Goal: Task Accomplishment & Management: Manage account settings

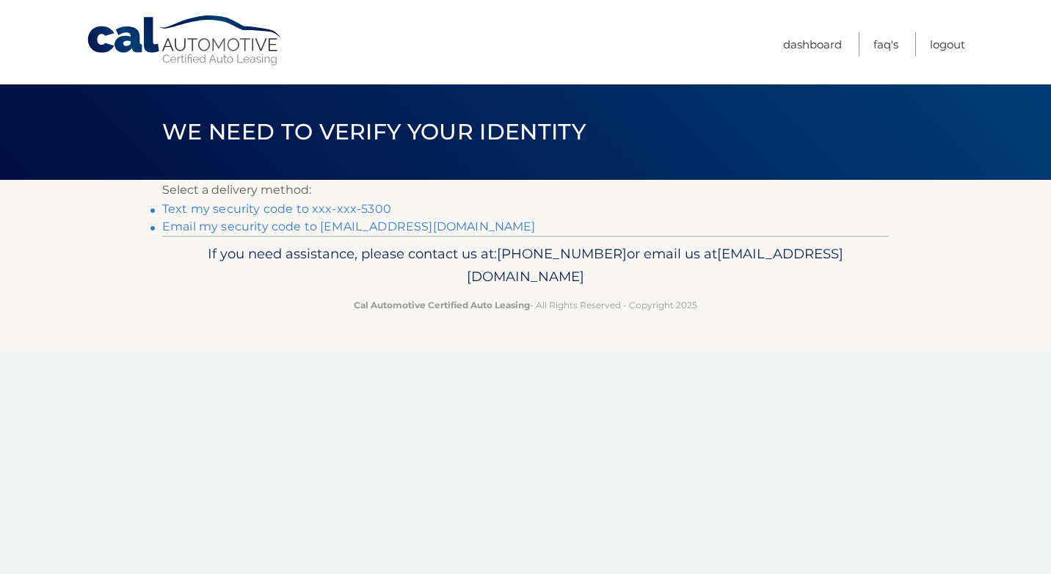
click at [206, 203] on link "Text my security code to xxx-xxx-5300" at bounding box center [276, 209] width 229 height 14
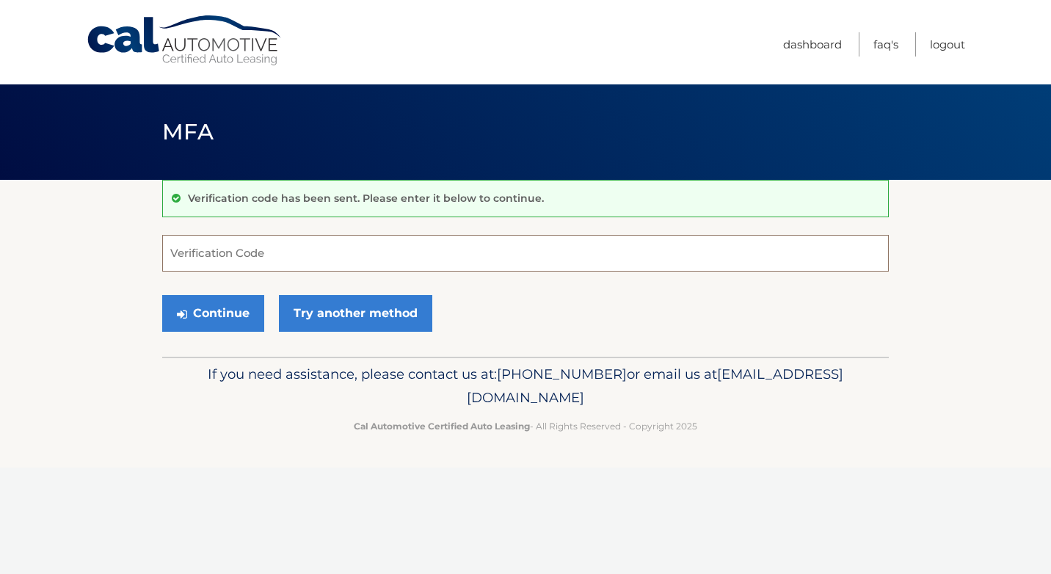
click at [271, 251] on input "Verification Code" at bounding box center [525, 253] width 726 height 37
type input "420811"
click at [227, 306] on button "Continue" at bounding box center [213, 313] width 102 height 37
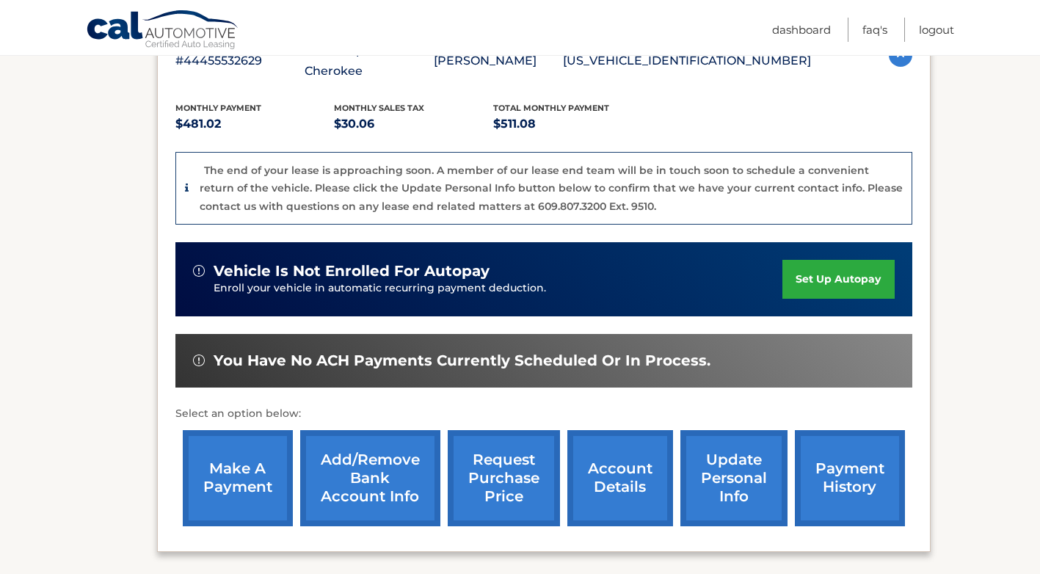
scroll to position [427, 0]
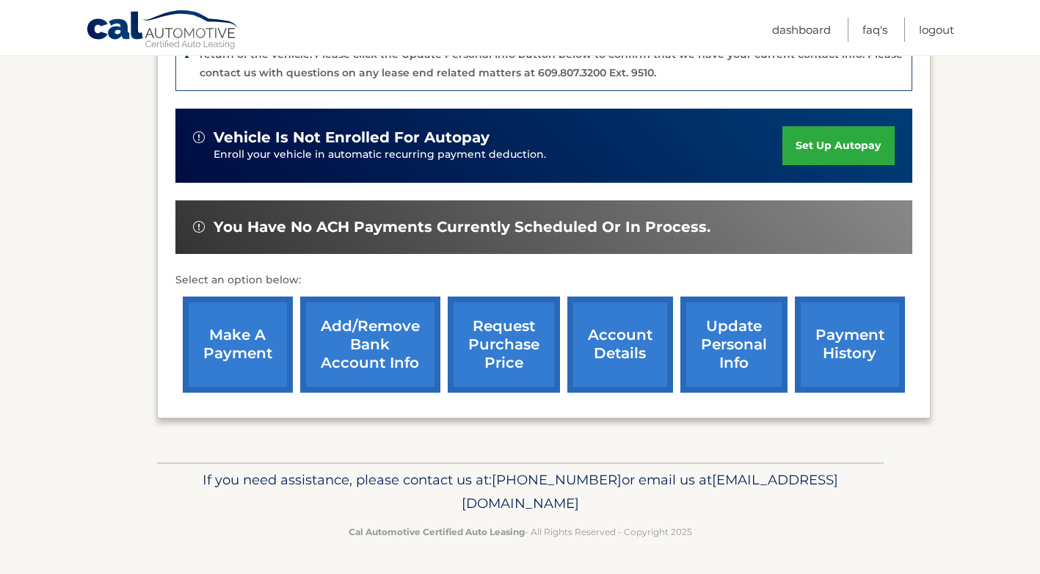
click at [238, 348] on link "make a payment" at bounding box center [238, 344] width 110 height 96
